Goal: Book appointment/travel/reservation

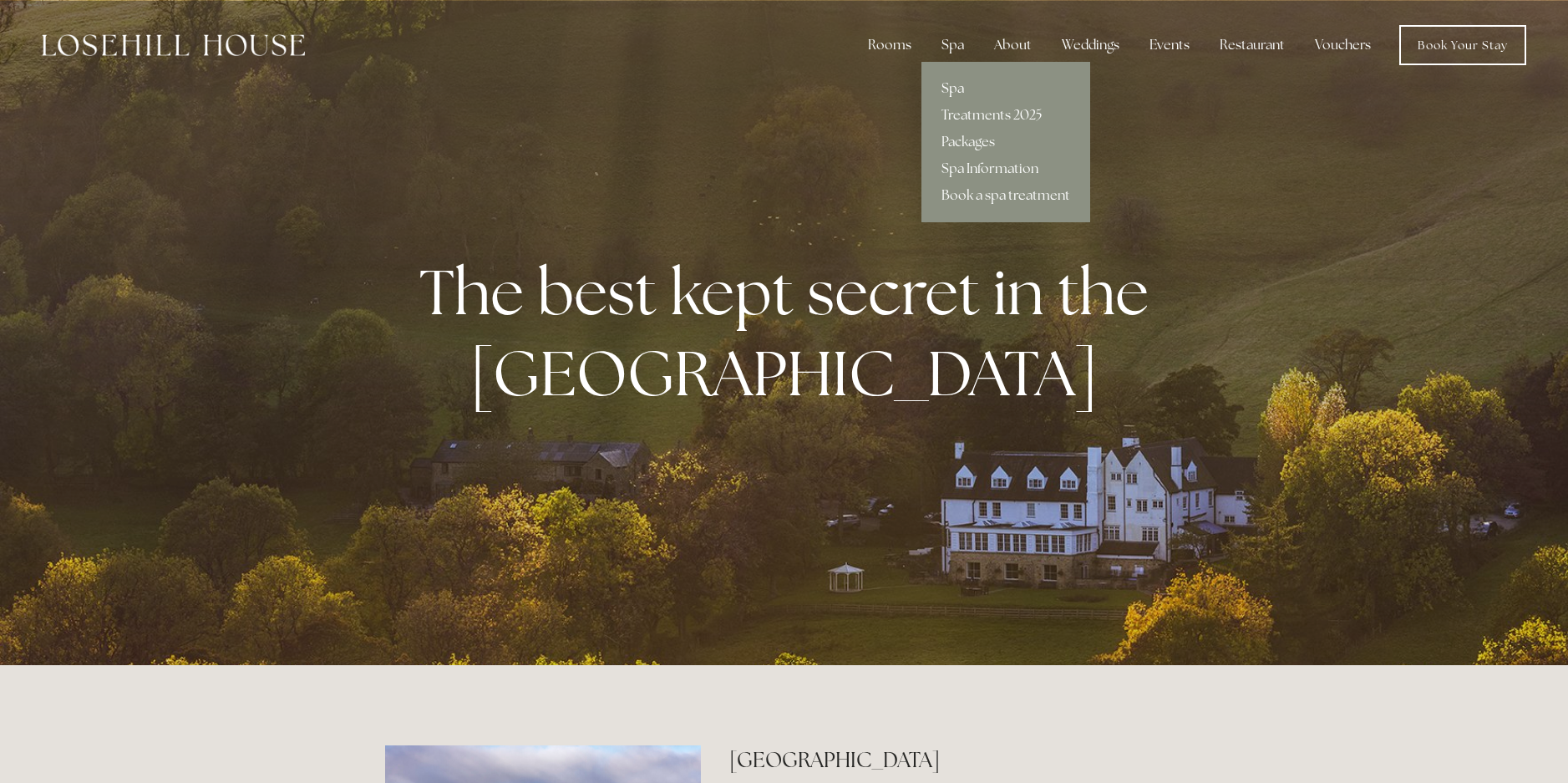
click at [959, 86] on link "Spa" at bounding box center [1006, 89] width 169 height 27
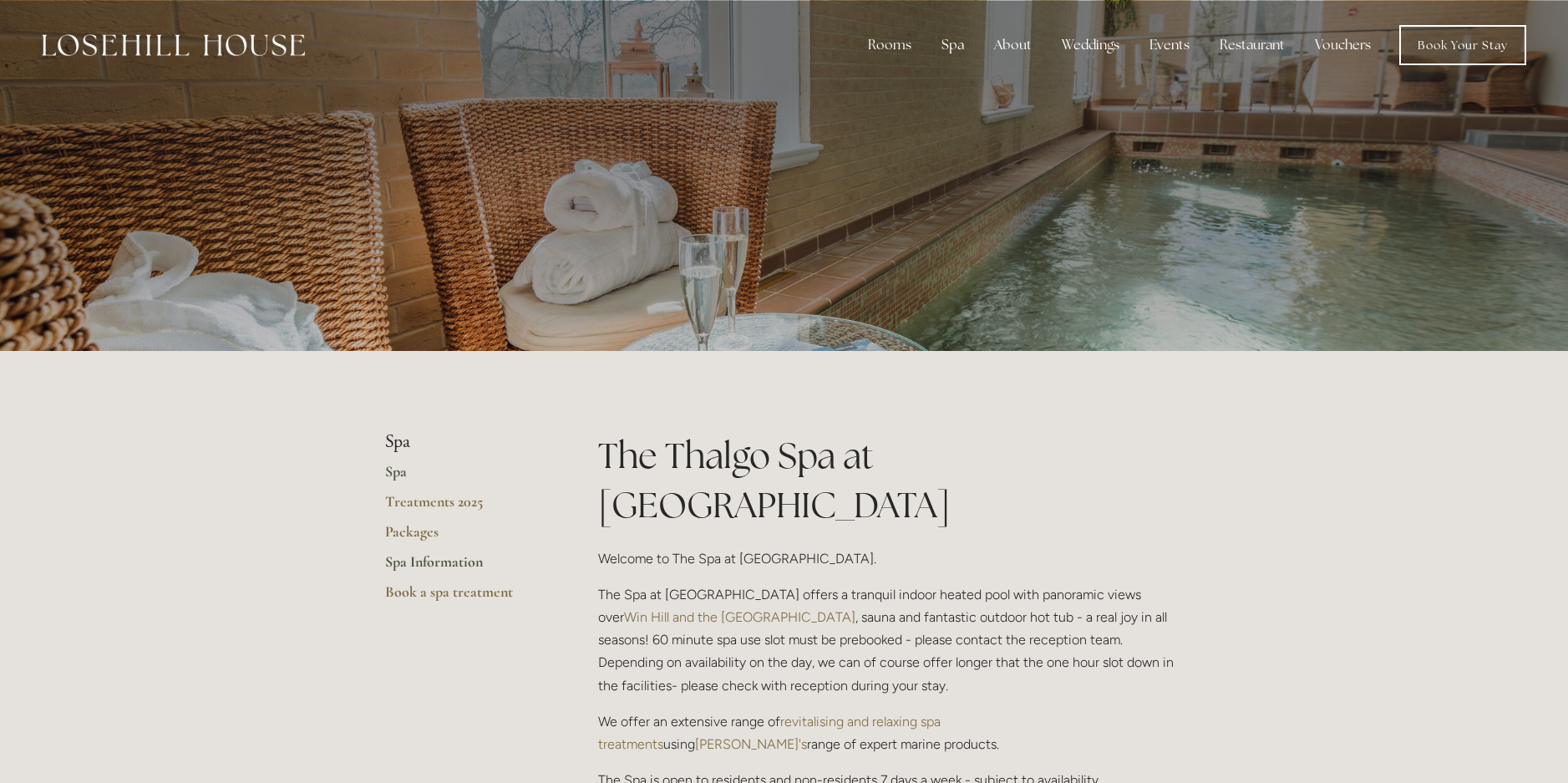
click at [451, 561] on link "Spa Information" at bounding box center [465, 568] width 160 height 30
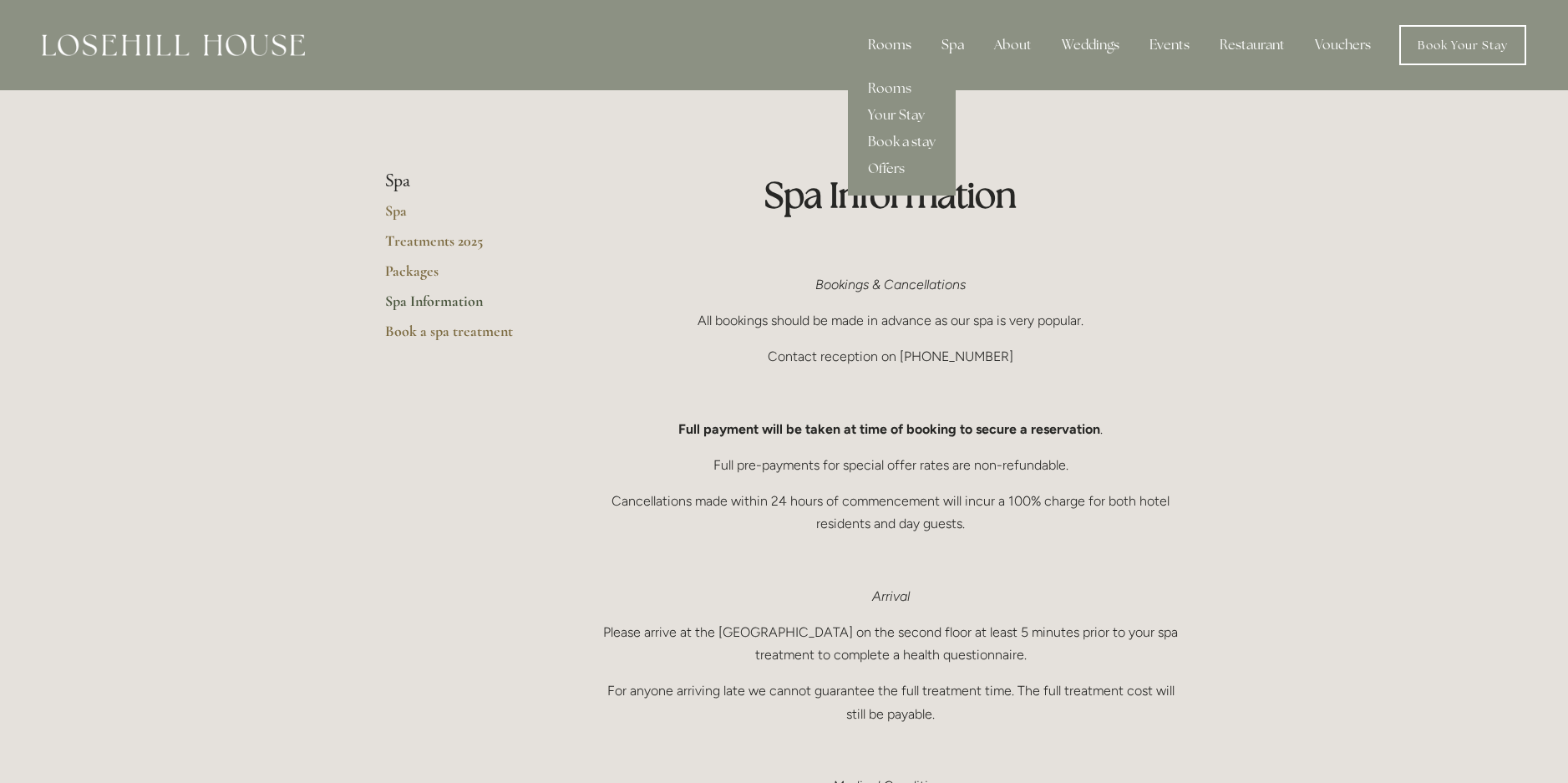
click at [888, 43] on div "Rooms" at bounding box center [890, 45] width 70 height 33
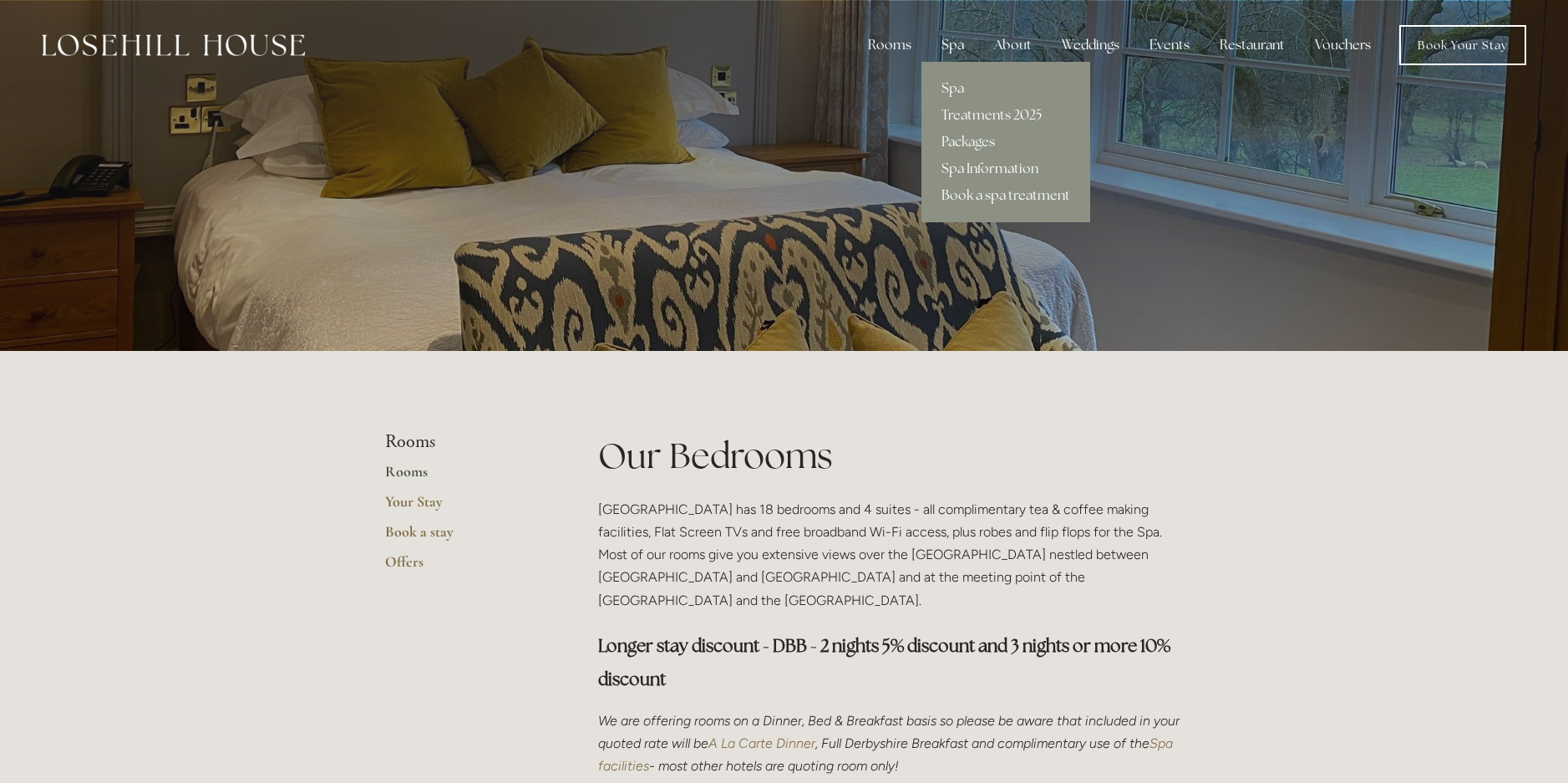
click at [959, 42] on div "Spa" at bounding box center [953, 45] width 49 height 33
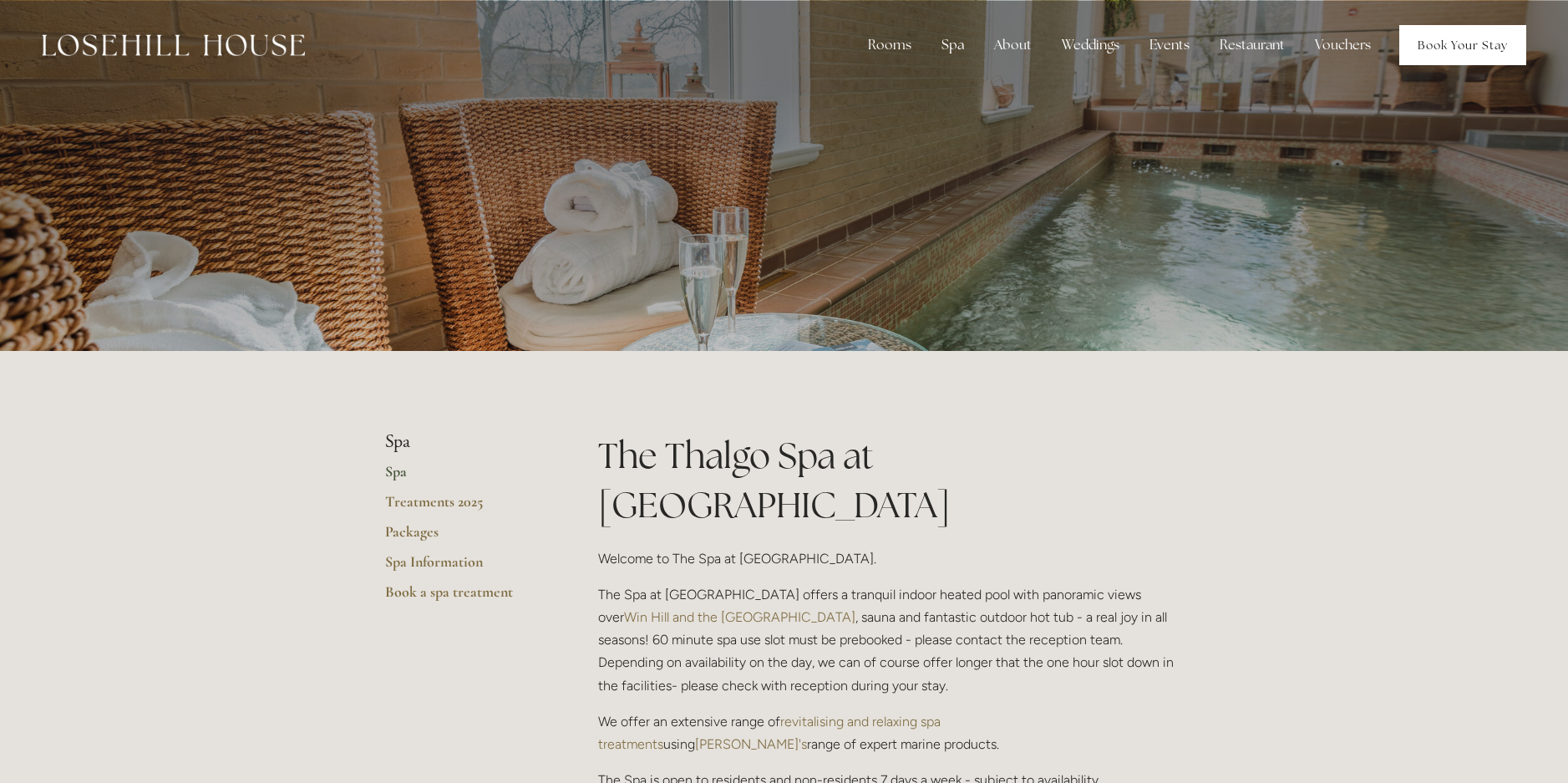
click at [1440, 39] on link "Book Your Stay" at bounding box center [1463, 45] width 127 height 40
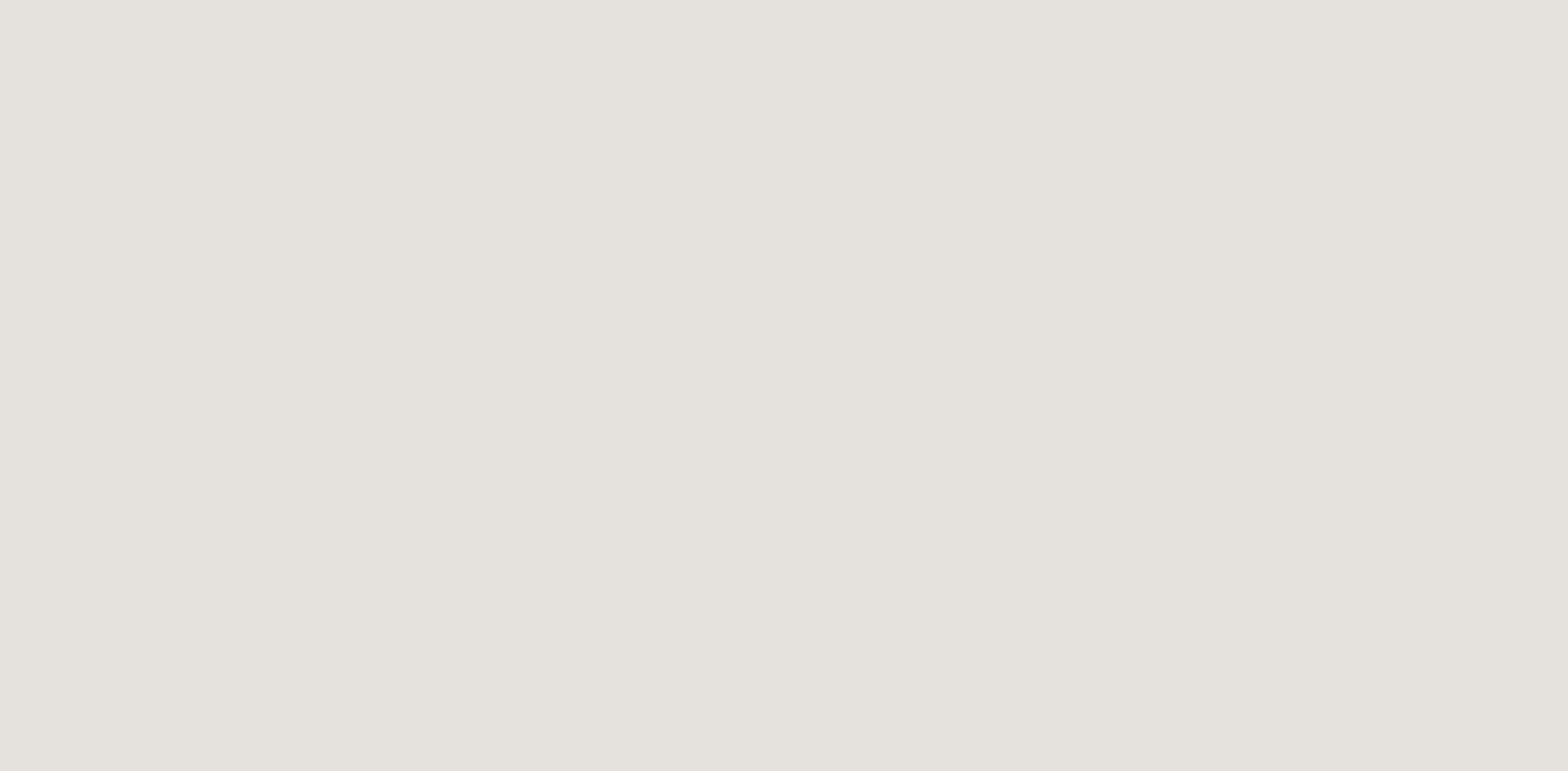
scroll to position [1094, 0]
